Goal: Information Seeking & Learning: Check status

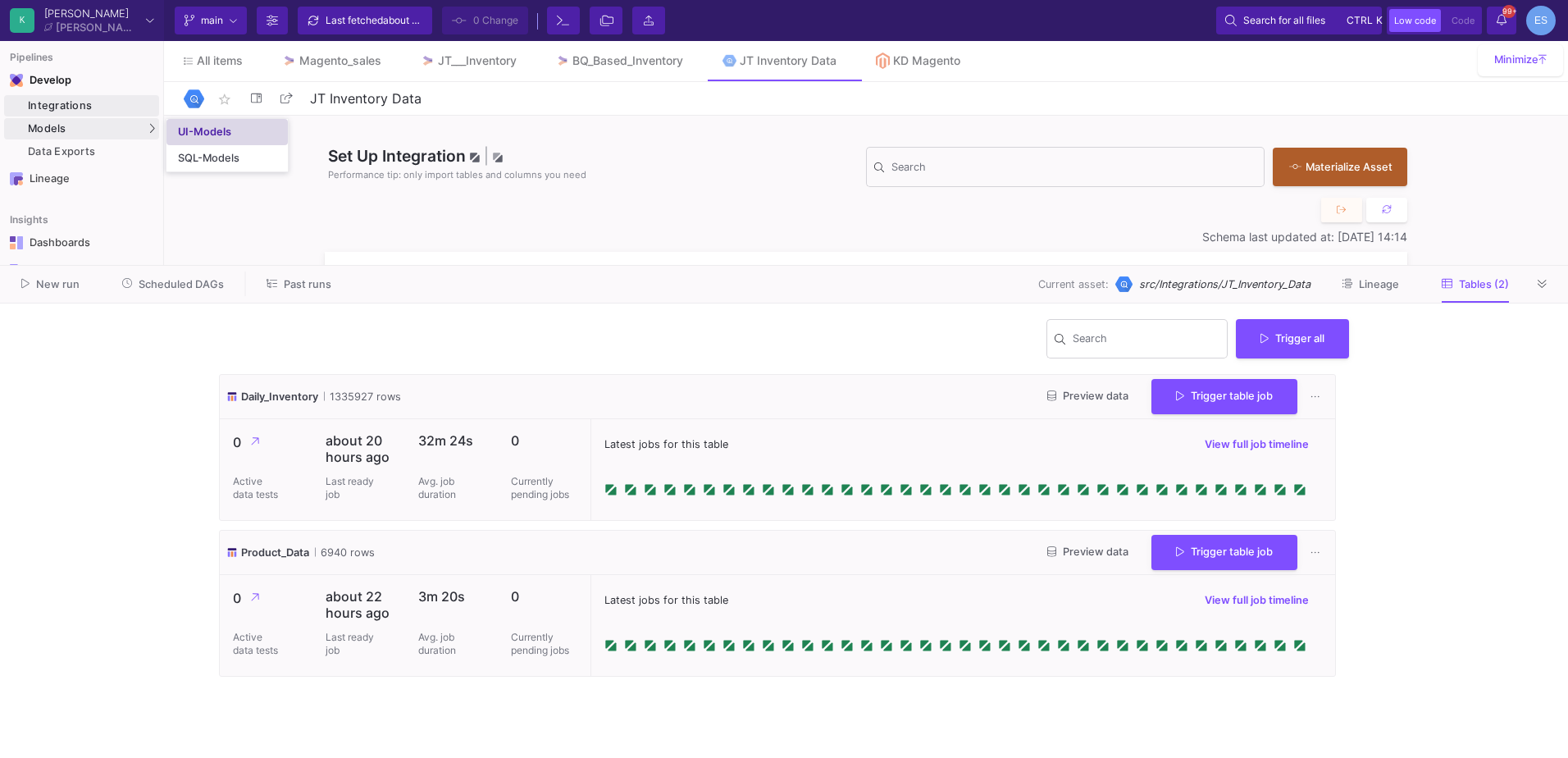
click at [188, 133] on div "UI-Models" at bounding box center [204, 132] width 53 height 13
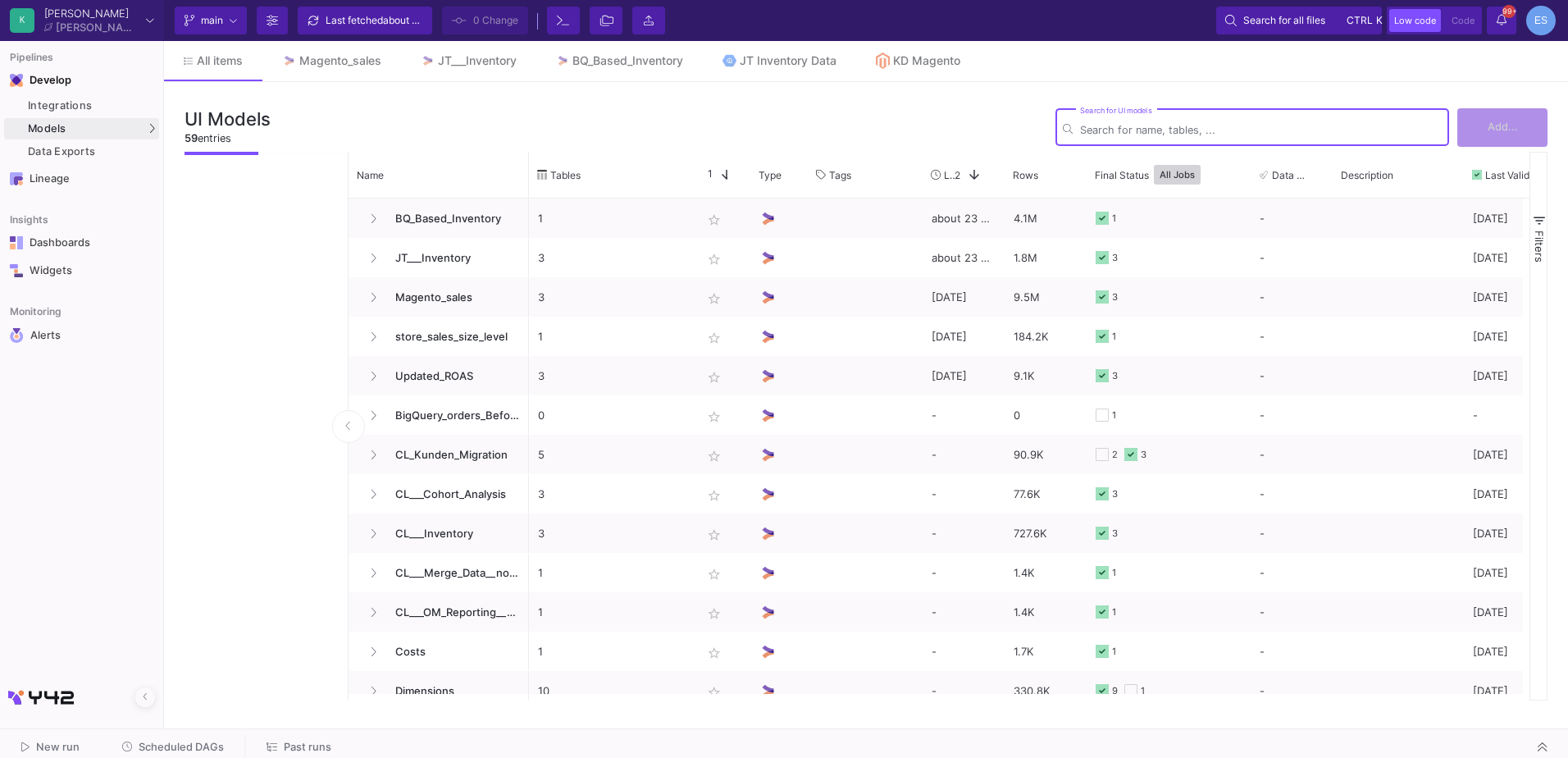
click at [1113, 125] on input "Search for UI models" at bounding box center [1261, 130] width 362 height 12
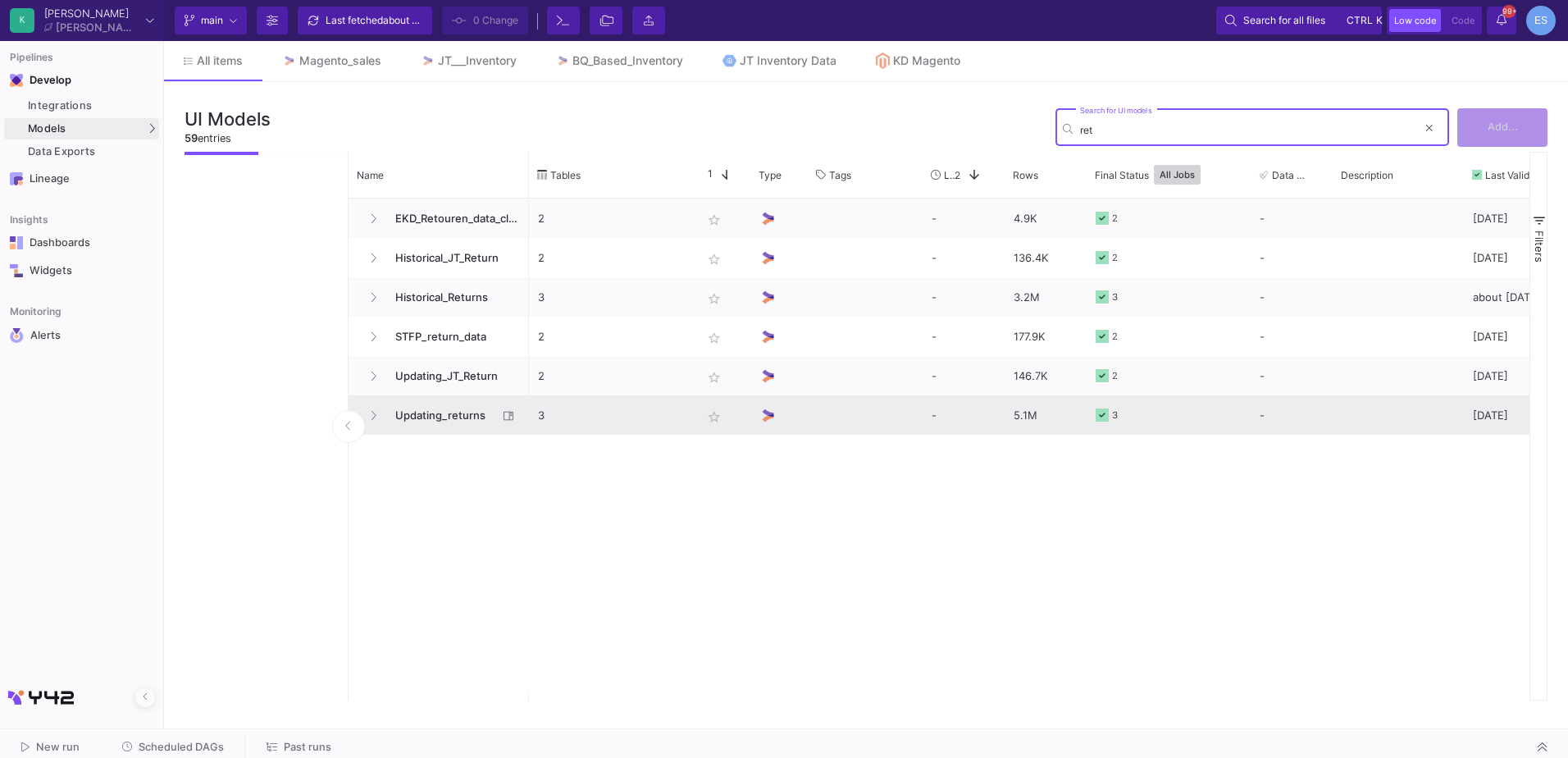
type input "ret"
click at [441, 412] on span "Updating_returns" at bounding box center [441, 415] width 112 height 39
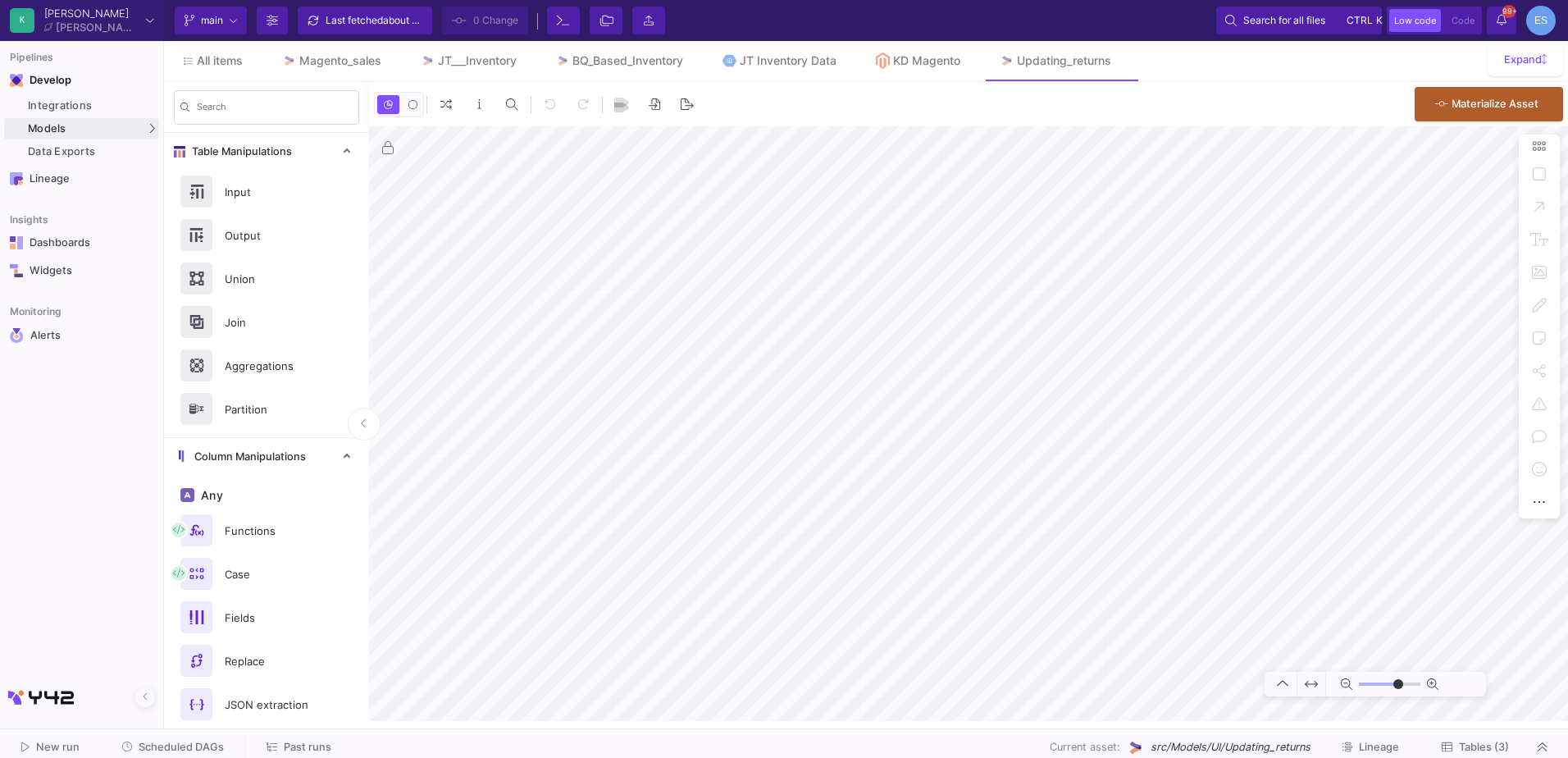
type input "-16"
click at [1508, 752] on span "Tables (3)" at bounding box center [1484, 746] width 50 height 12
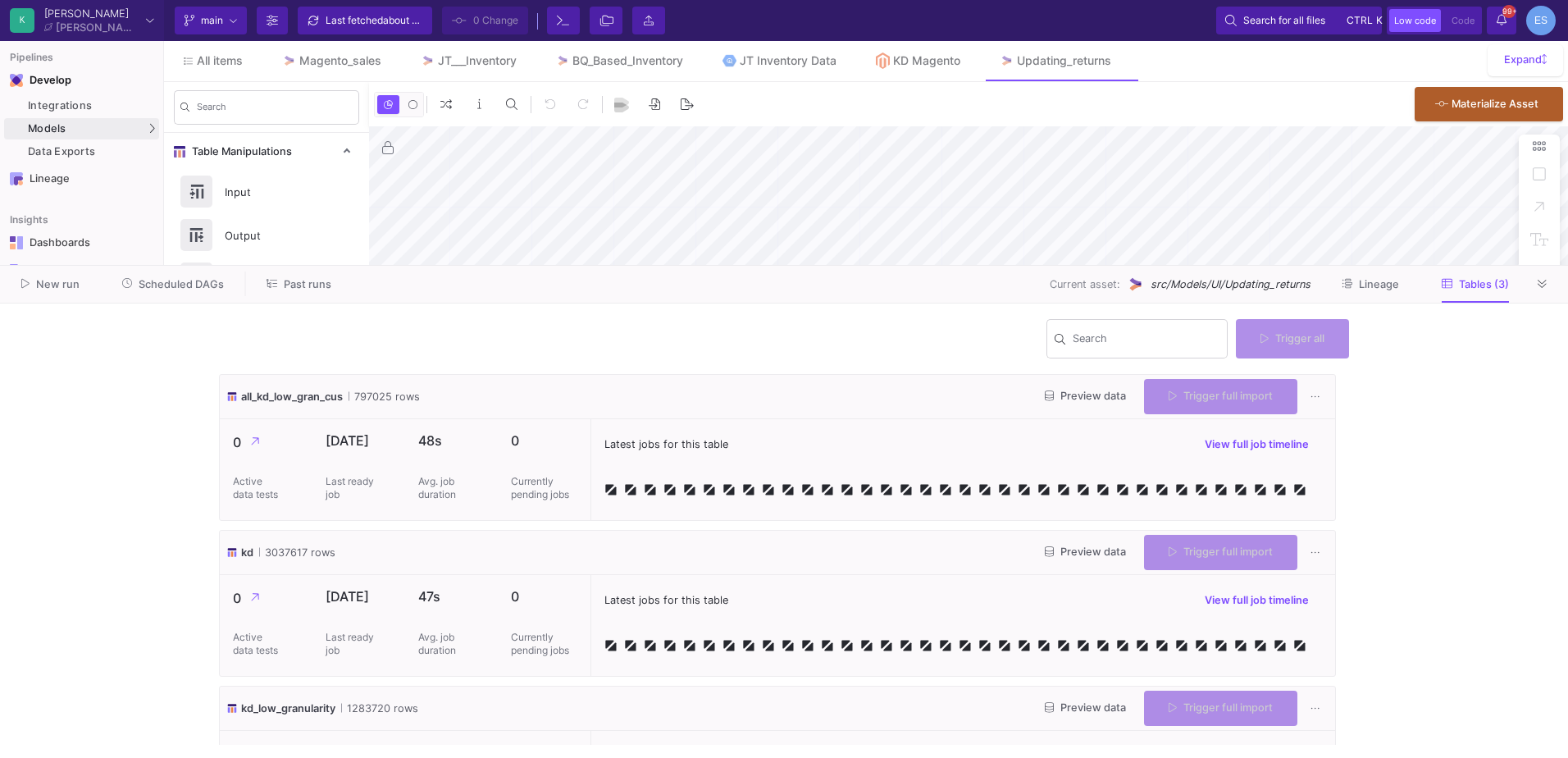
type input "-16"
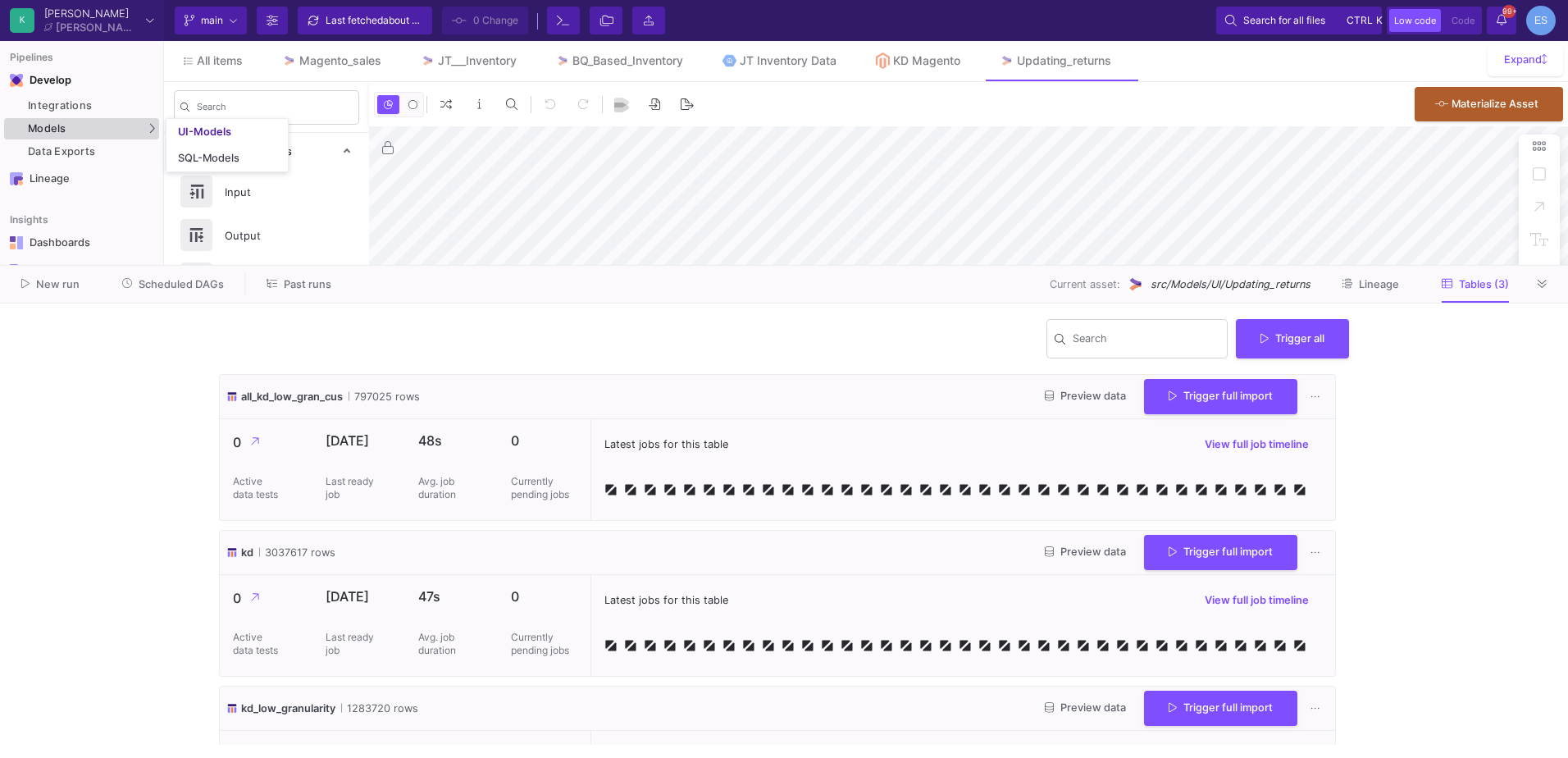
click at [97, 128] on div "Models" at bounding box center [82, 129] width 155 height 21
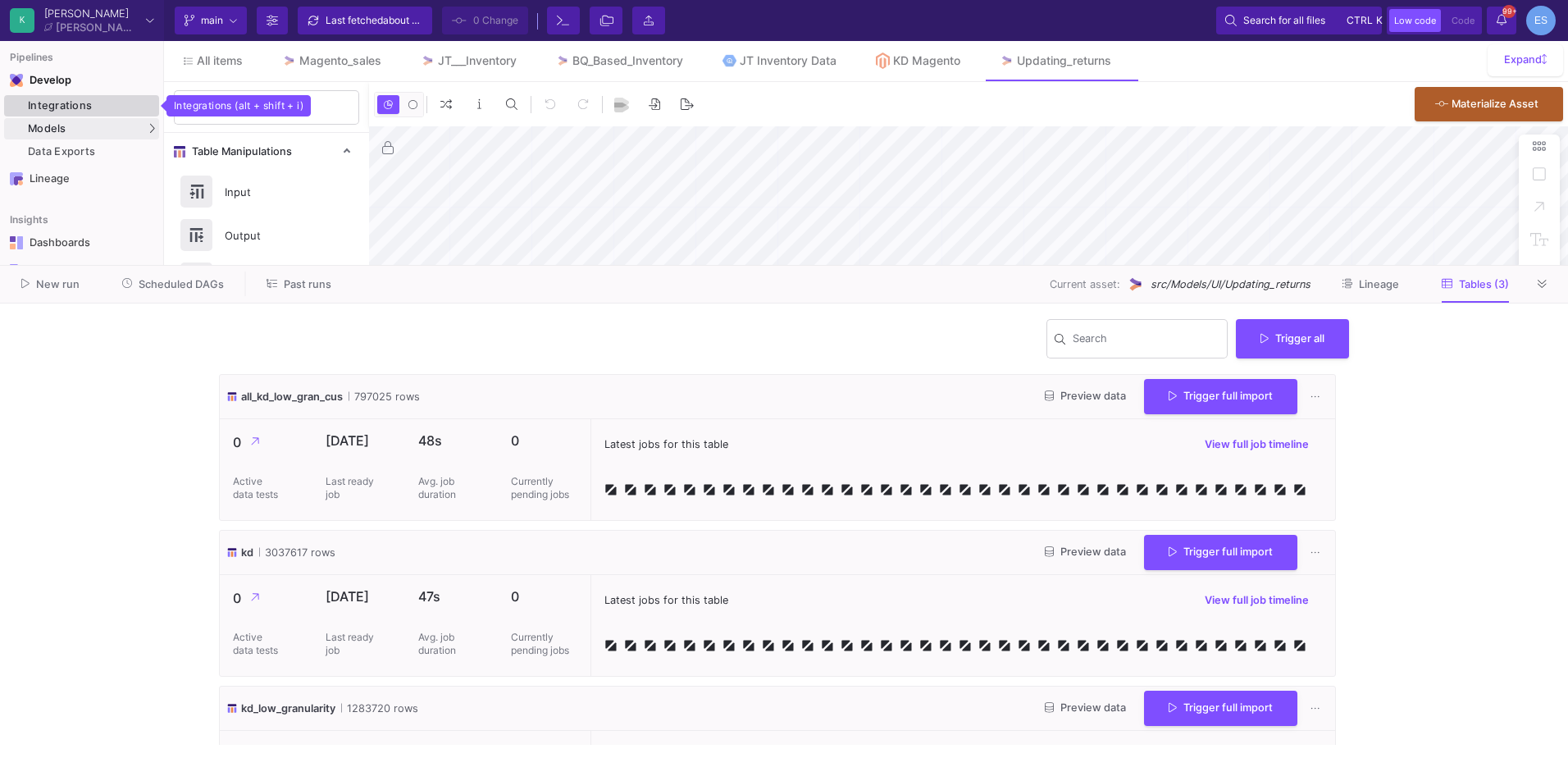
click at [85, 109] on div "Integrations" at bounding box center [92, 106] width 127 height 13
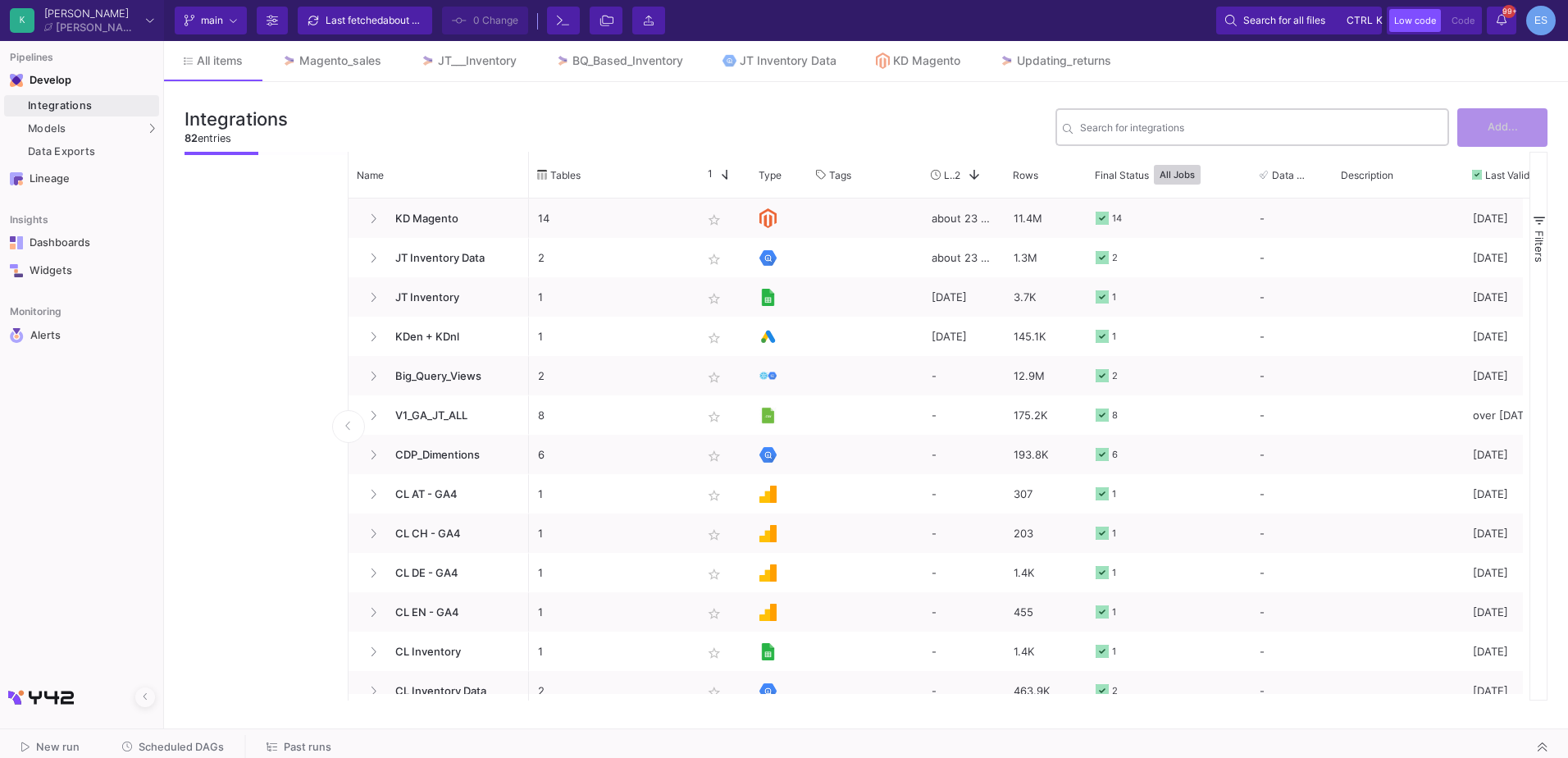
click at [1189, 117] on div "Search for integrations" at bounding box center [1261, 126] width 362 height 41
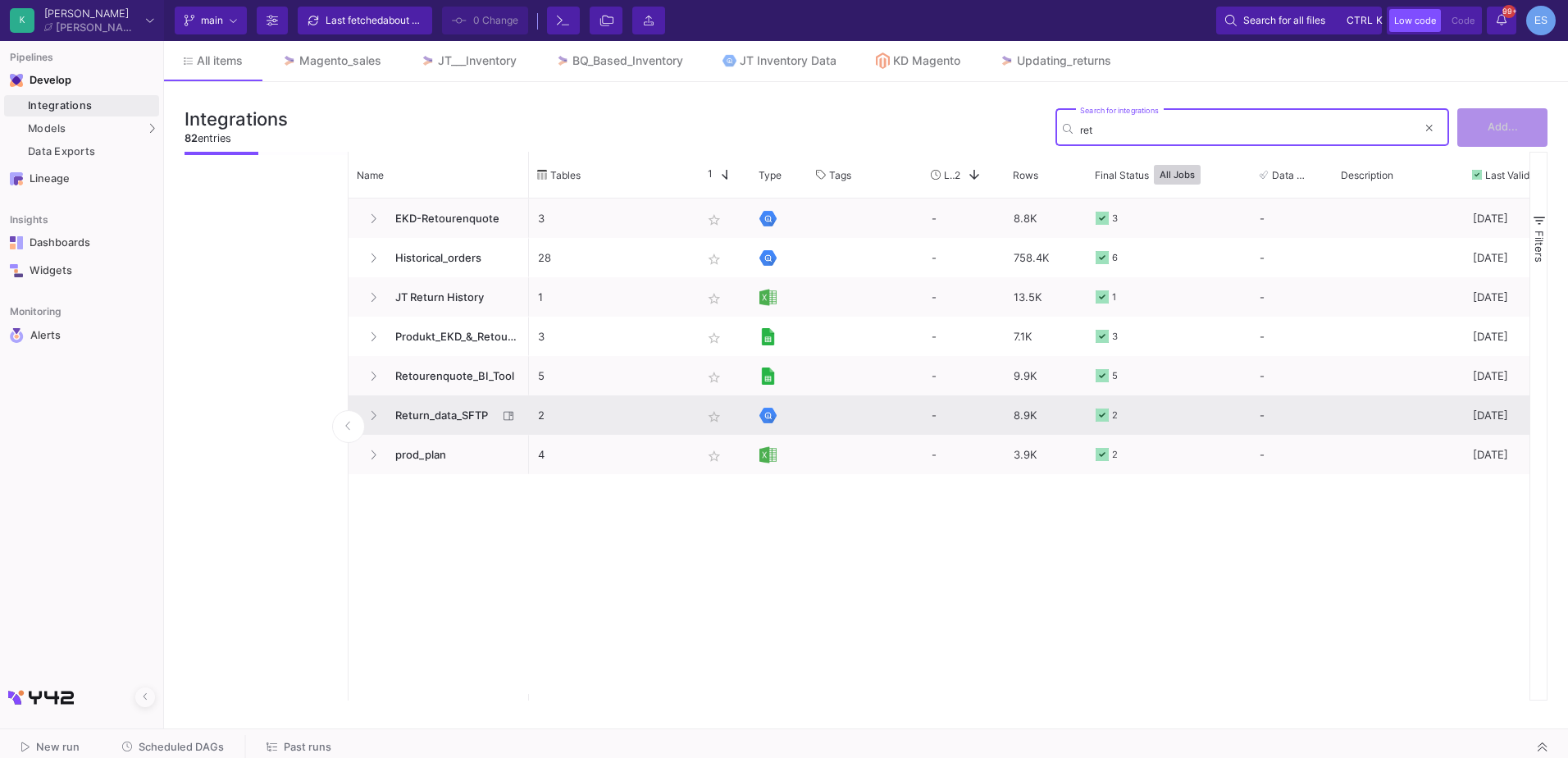
type input "ret"
click at [465, 422] on span "Return_data_SFTP" at bounding box center [441, 415] width 112 height 39
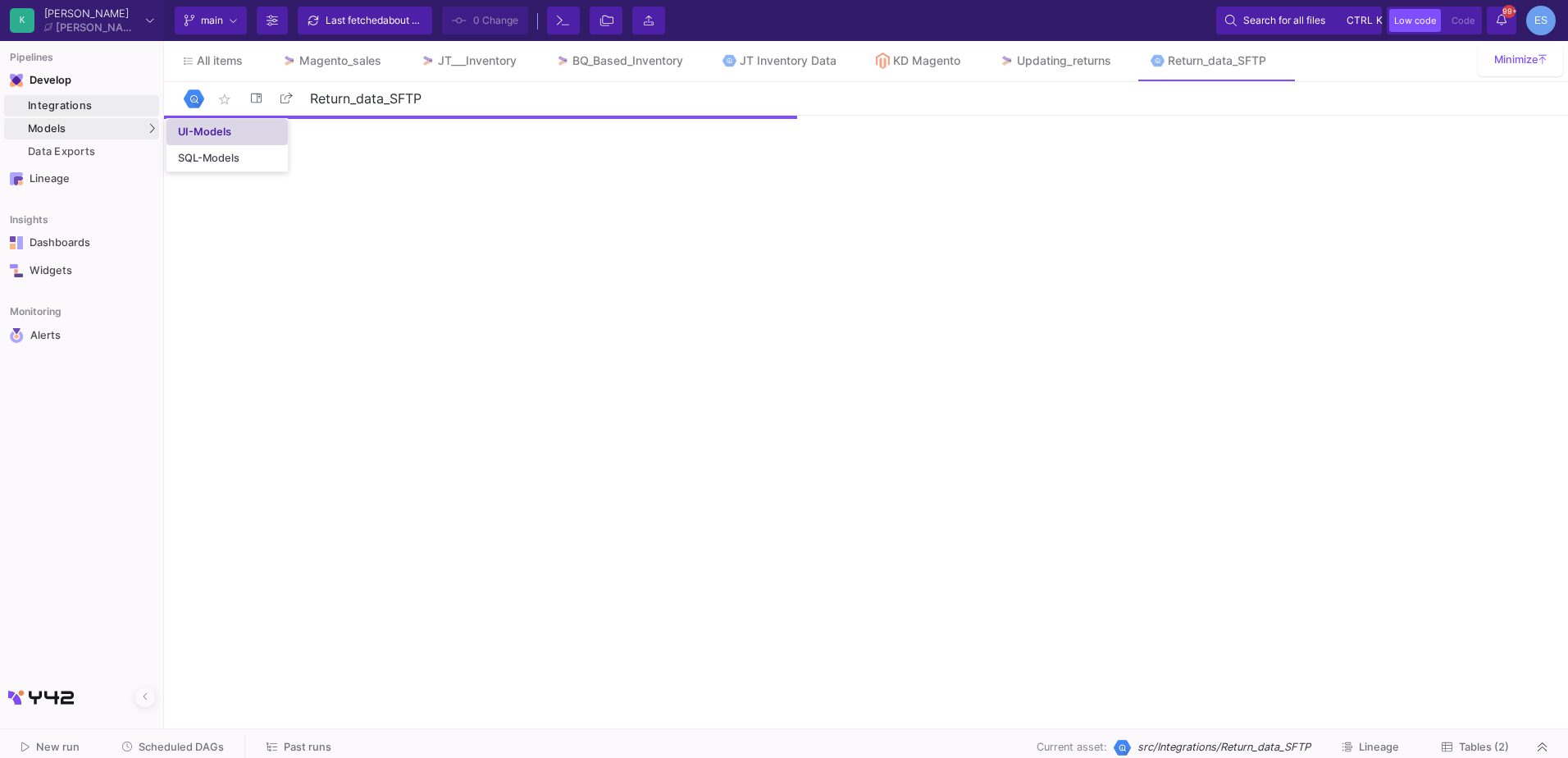
click at [193, 123] on link "UI-Models" at bounding box center [226, 132] width 122 height 26
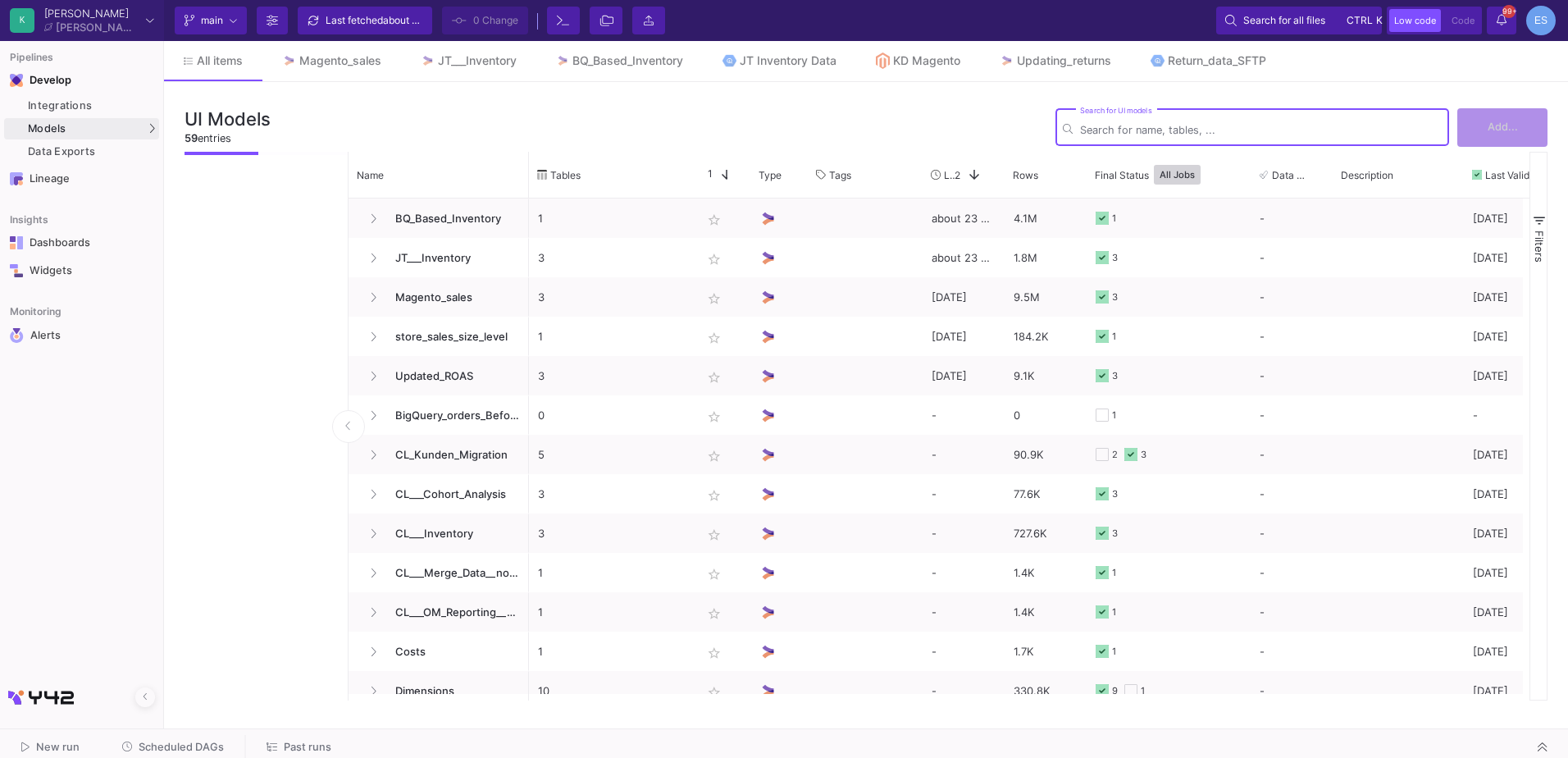
click at [1299, 131] on input "Search for UI models" at bounding box center [1261, 130] width 362 height 12
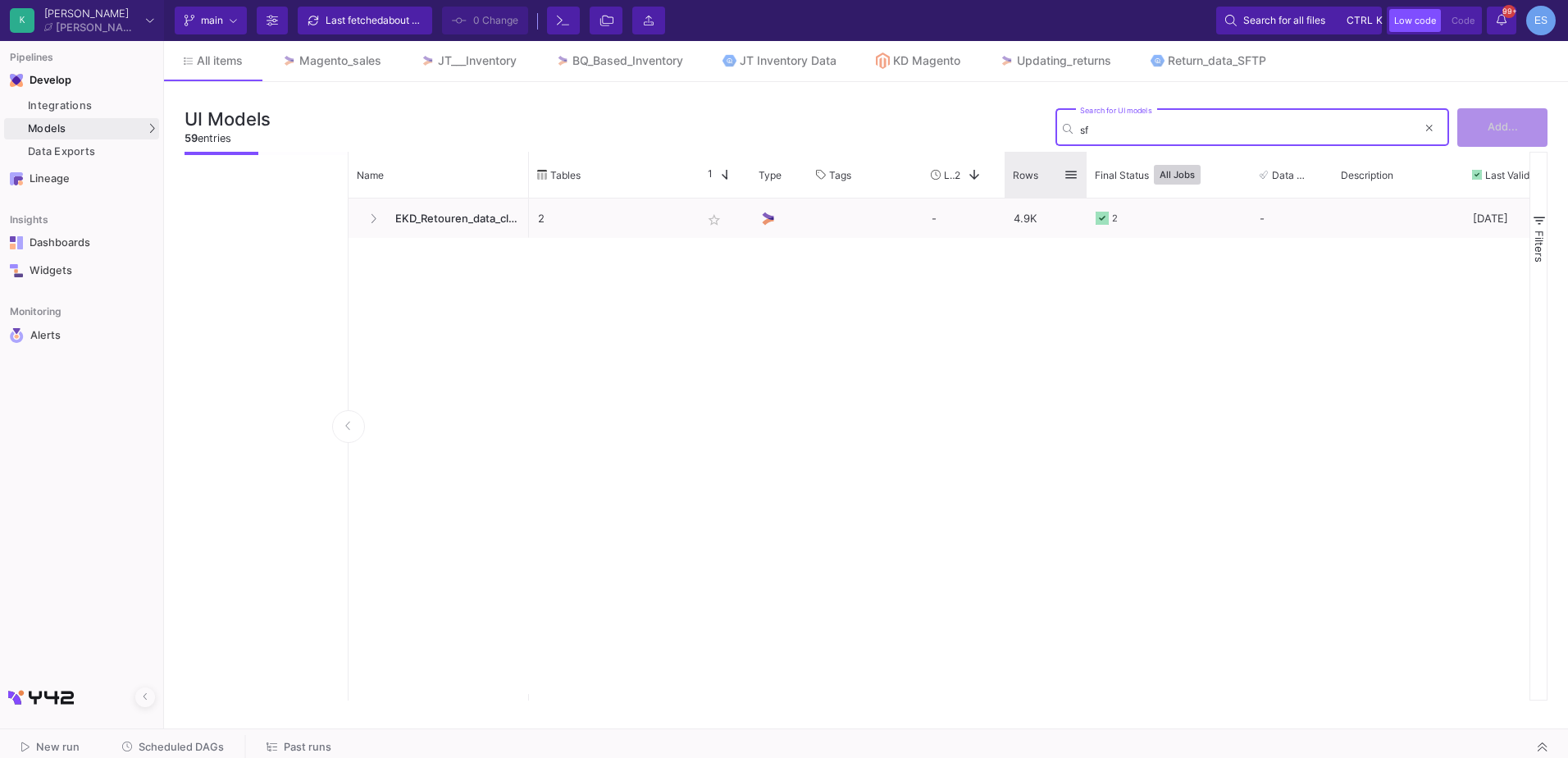
type input "s"
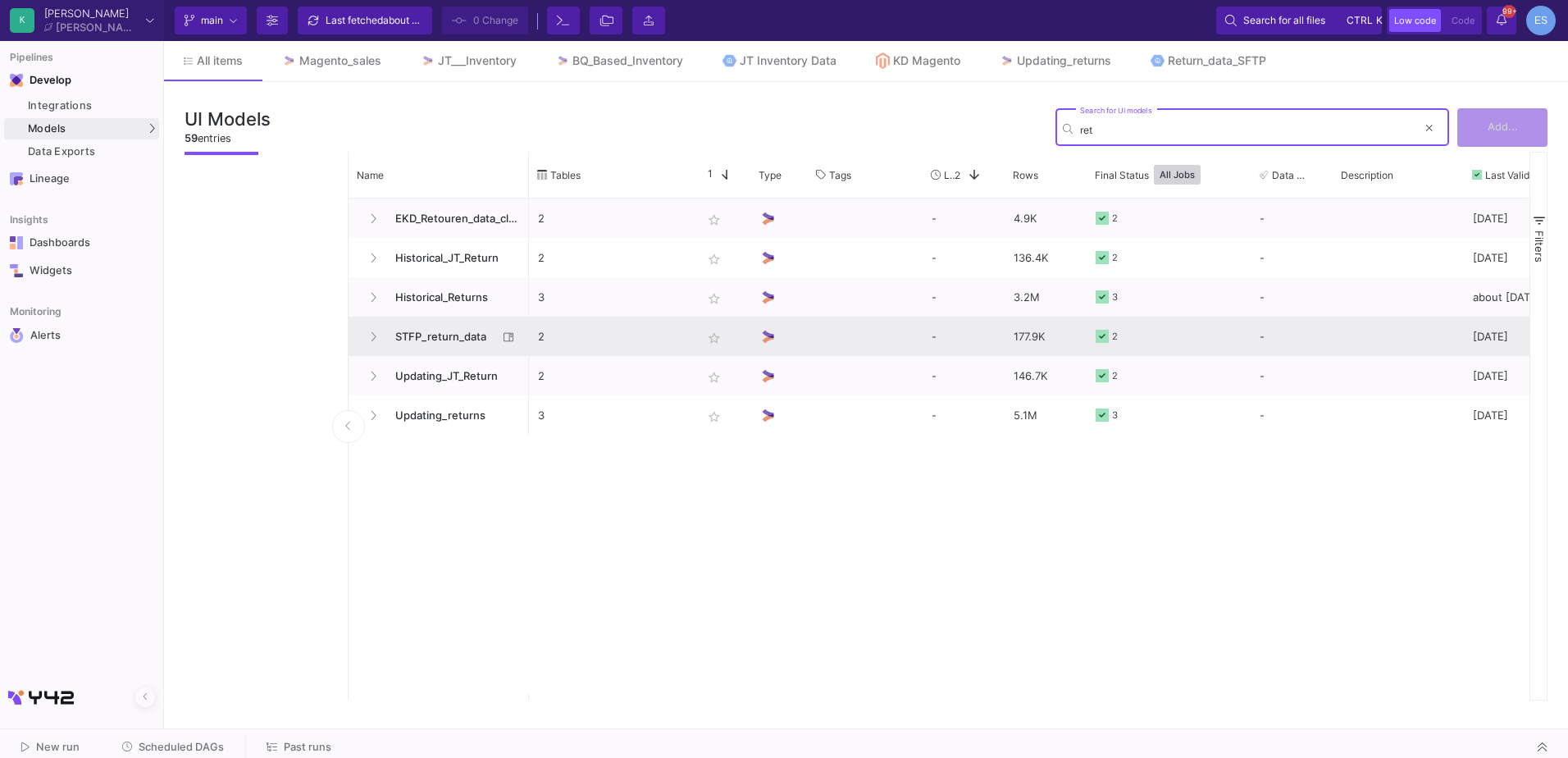
type input "ret"
click at [450, 336] on span "STFP_return_data" at bounding box center [441, 336] width 112 height 39
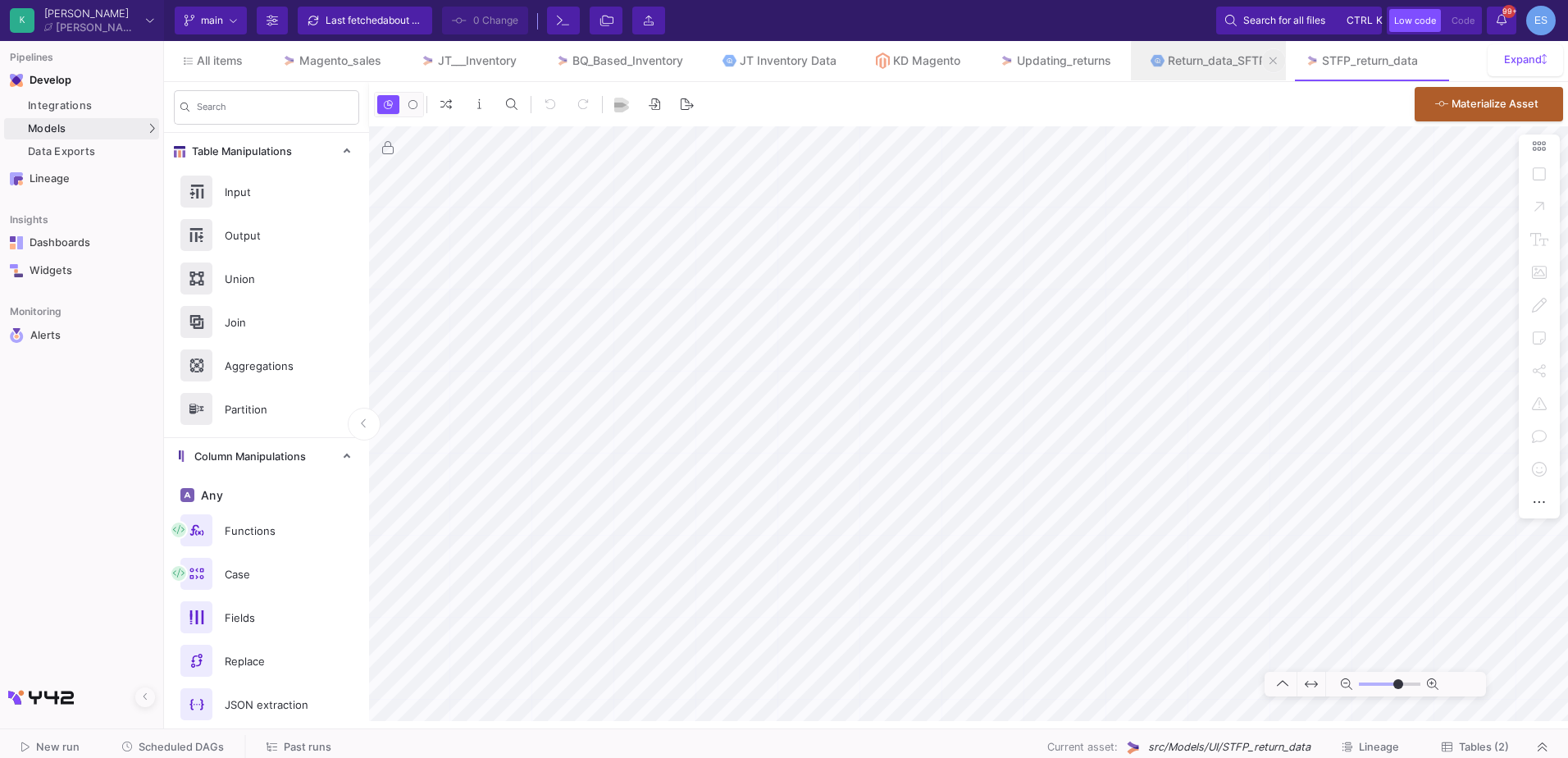
click at [1277, 64] on icon at bounding box center [1273, 60] width 7 height 12
type input "-18"
click at [1483, 743] on span "Tables (2)" at bounding box center [1484, 746] width 50 height 12
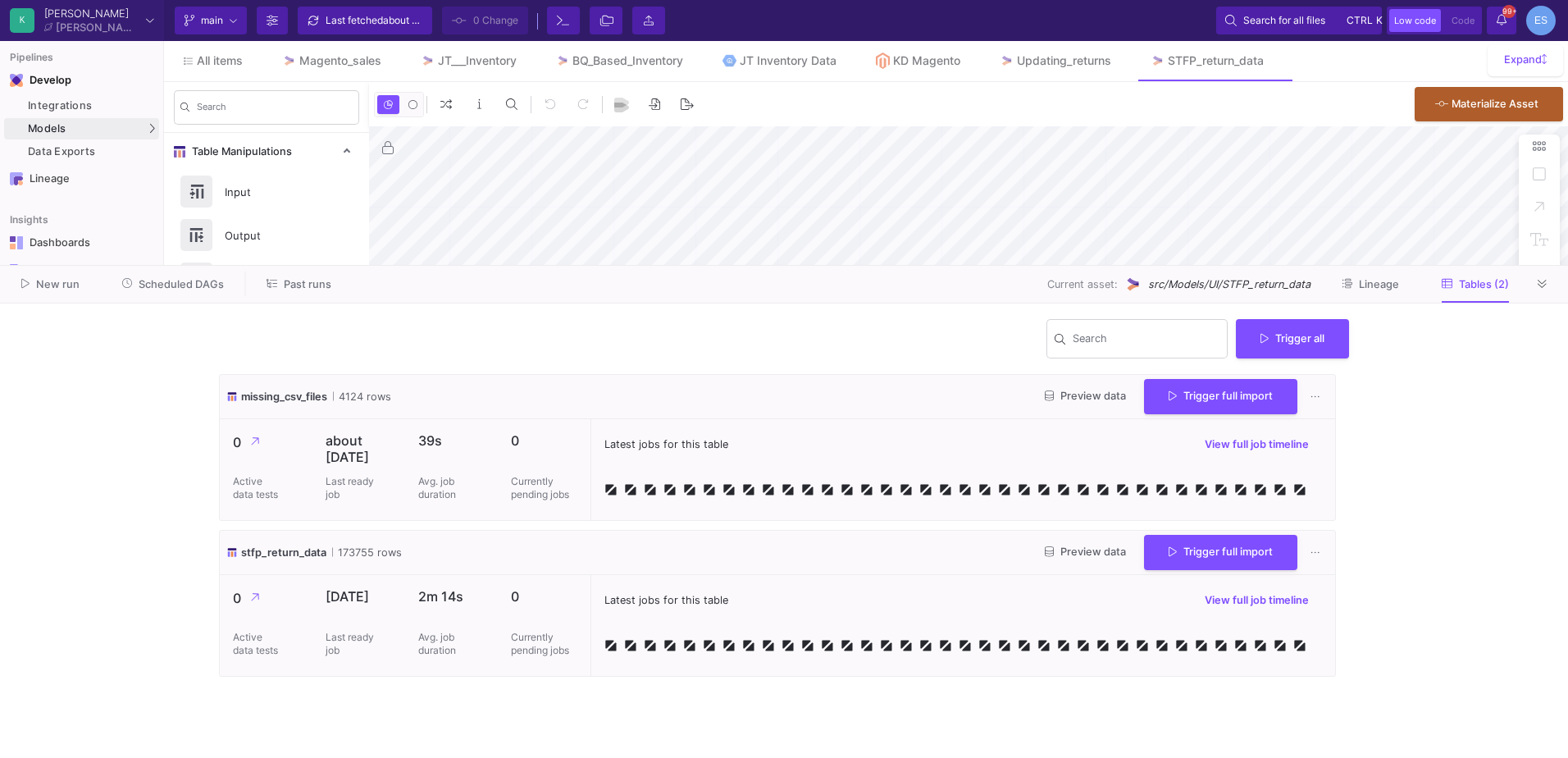
type input "-18"
click at [1055, 565] on button "Preview data" at bounding box center [1085, 552] width 107 height 26
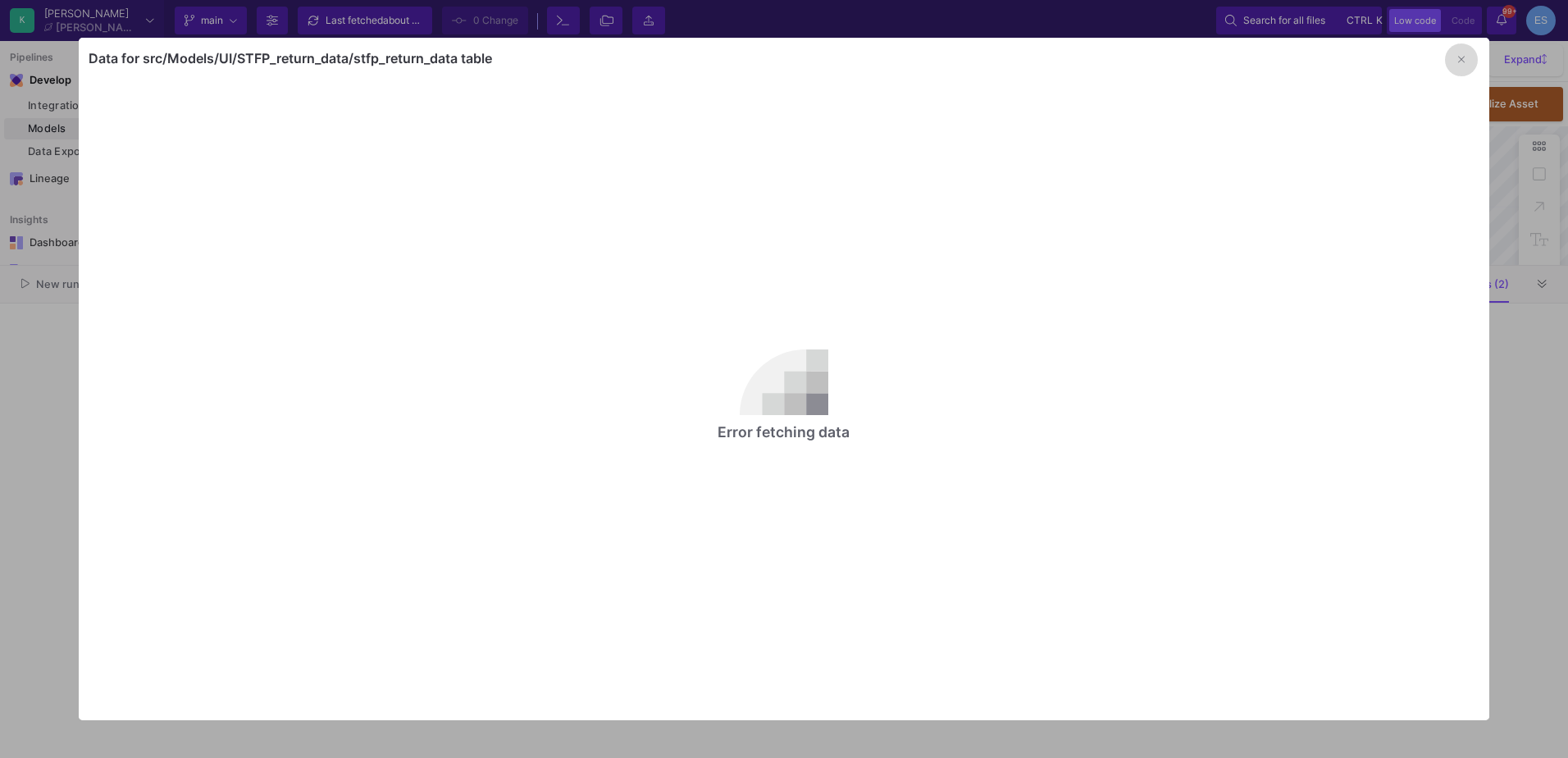
click at [1467, 62] on button "button" at bounding box center [1461, 60] width 33 height 33
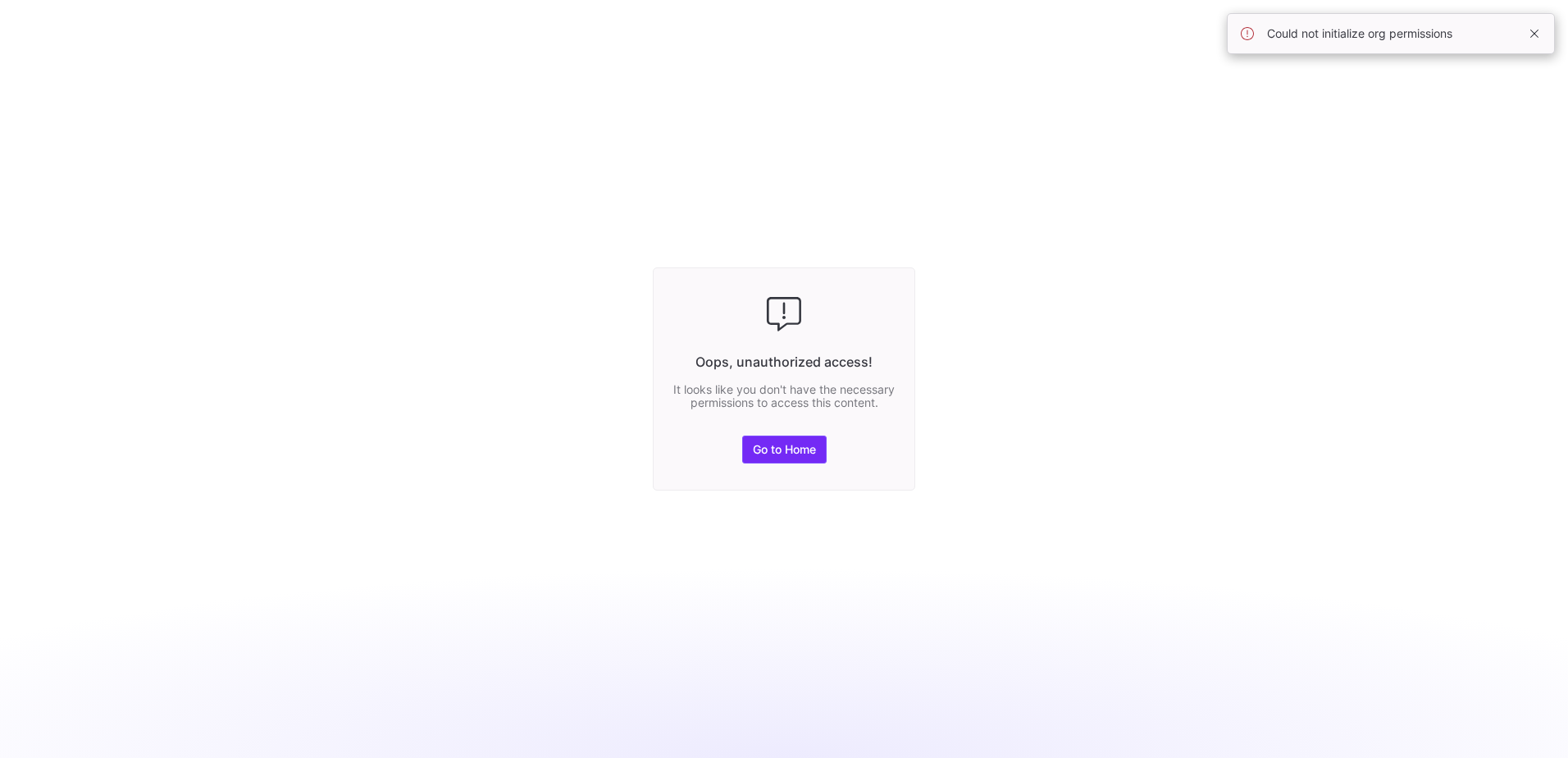
click at [811, 455] on span "Go to Home" at bounding box center [784, 450] width 63 height 13
click at [784, 455] on span "Go to Home" at bounding box center [784, 450] width 63 height 13
click at [795, 456] on span "Go to Home" at bounding box center [784, 450] width 63 height 13
click at [803, 478] on div "Oops, unauthorized access! It looks like you don't have the necessary permissio…" at bounding box center [784, 379] width 263 height 223
click at [805, 456] on span "Go to Home" at bounding box center [784, 450] width 63 height 13
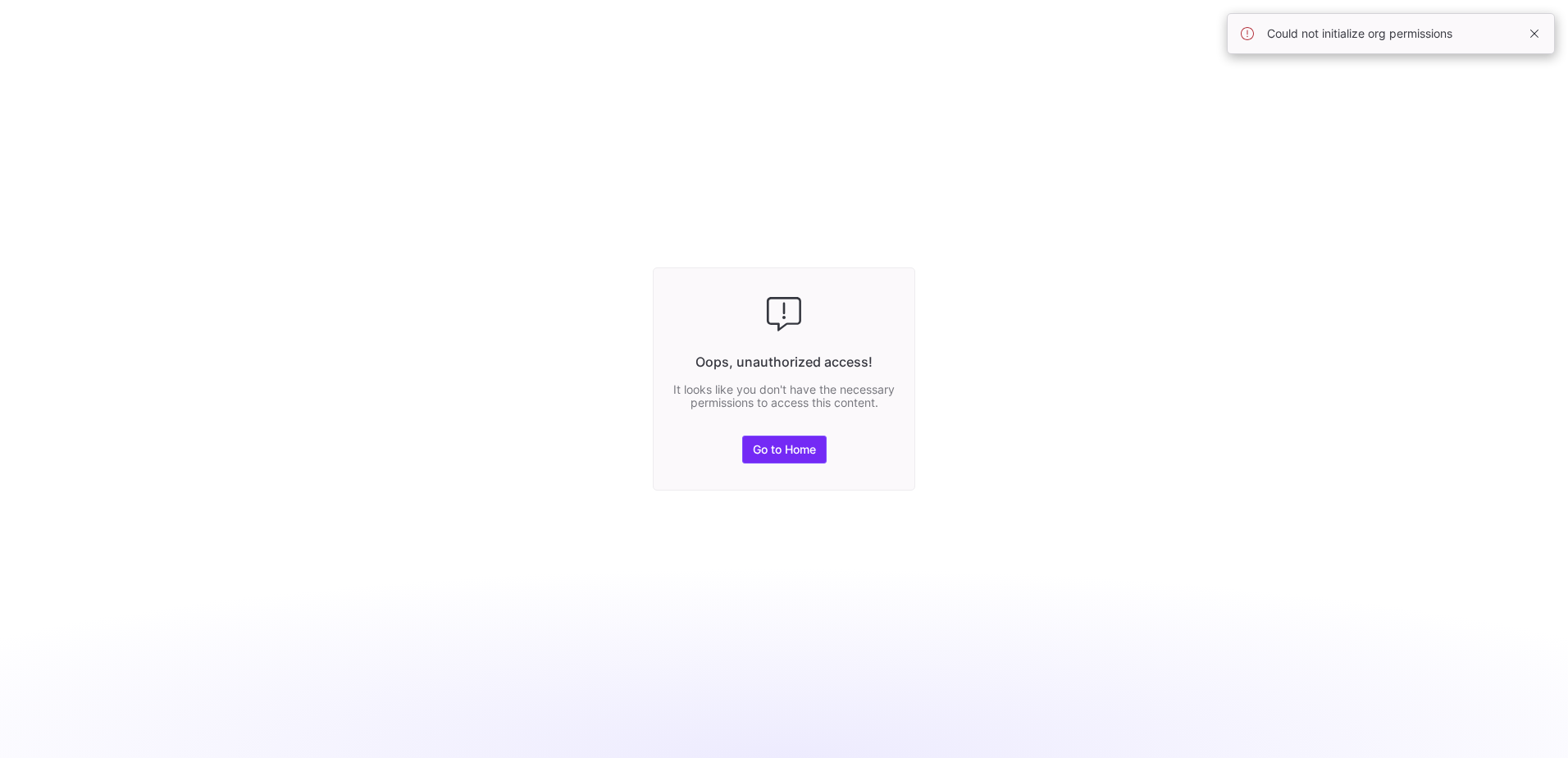
click at [777, 444] on span at bounding box center [784, 450] width 83 height 26
click at [779, 456] on span "Go to Home" at bounding box center [784, 450] width 63 height 13
click at [1528, 32] on span at bounding box center [1535, 34] width 20 height 20
click at [793, 452] on span "Go to Home" at bounding box center [784, 450] width 63 height 13
click at [794, 456] on span "Go to Home" at bounding box center [784, 450] width 63 height 13
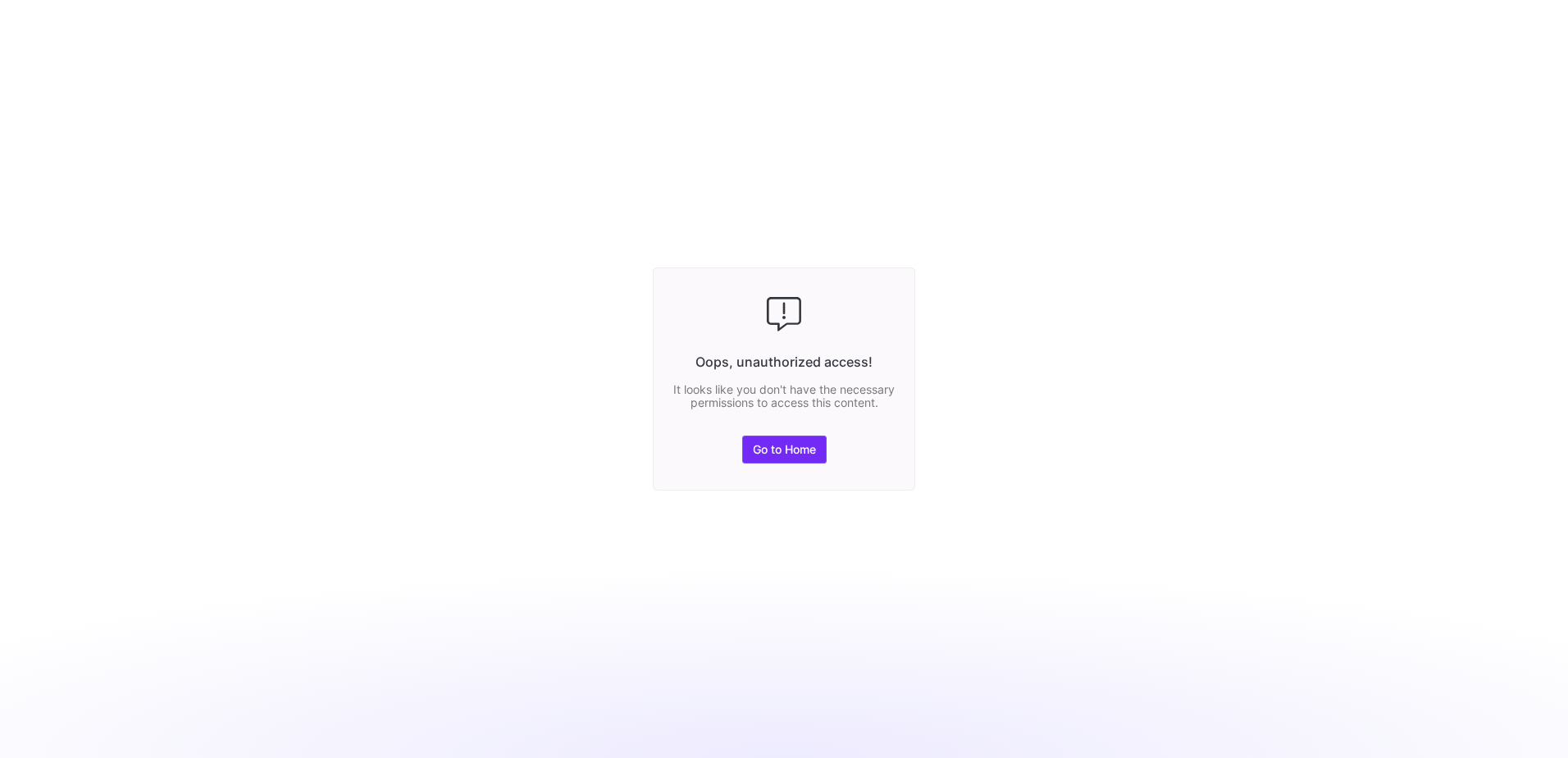
click at [794, 456] on span "Go to Home" at bounding box center [784, 450] width 63 height 13
click at [805, 456] on span "Go to Home" at bounding box center [784, 450] width 63 height 13
